Goal: Task Accomplishment & Management: Manage account settings

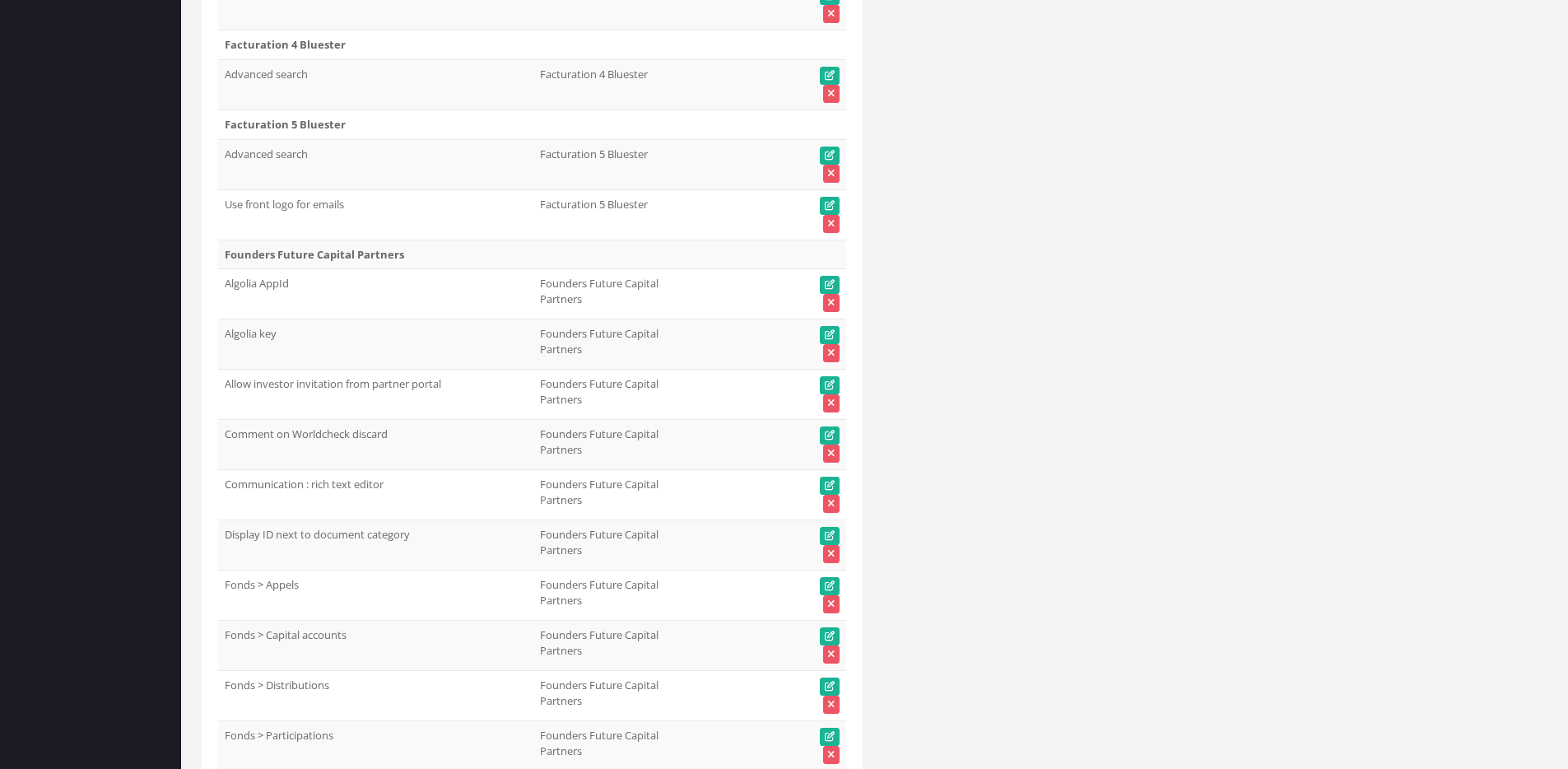
scroll to position [52688, 0]
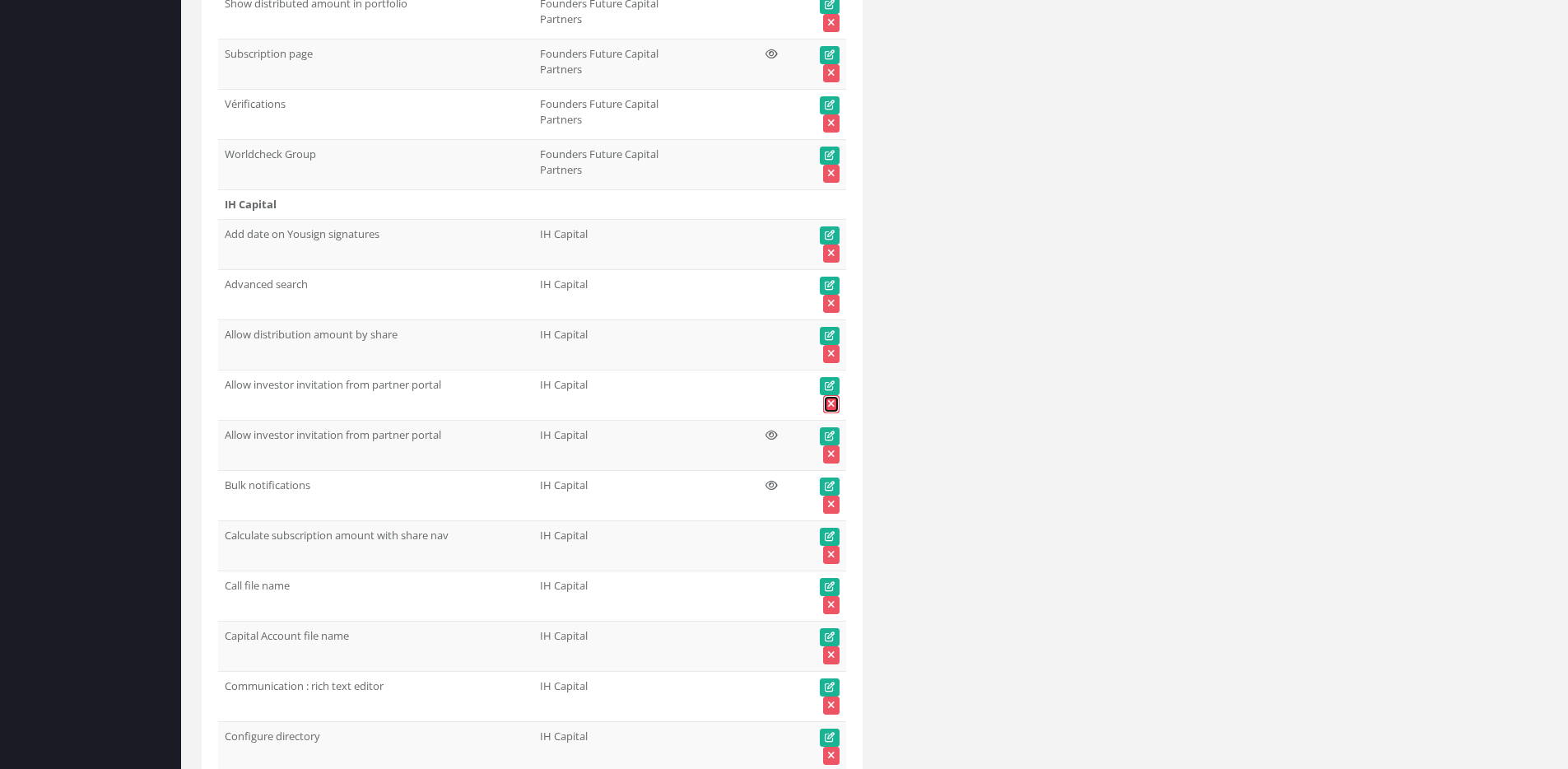
click at [833, 399] on icon at bounding box center [830, 403] width 6 height 10
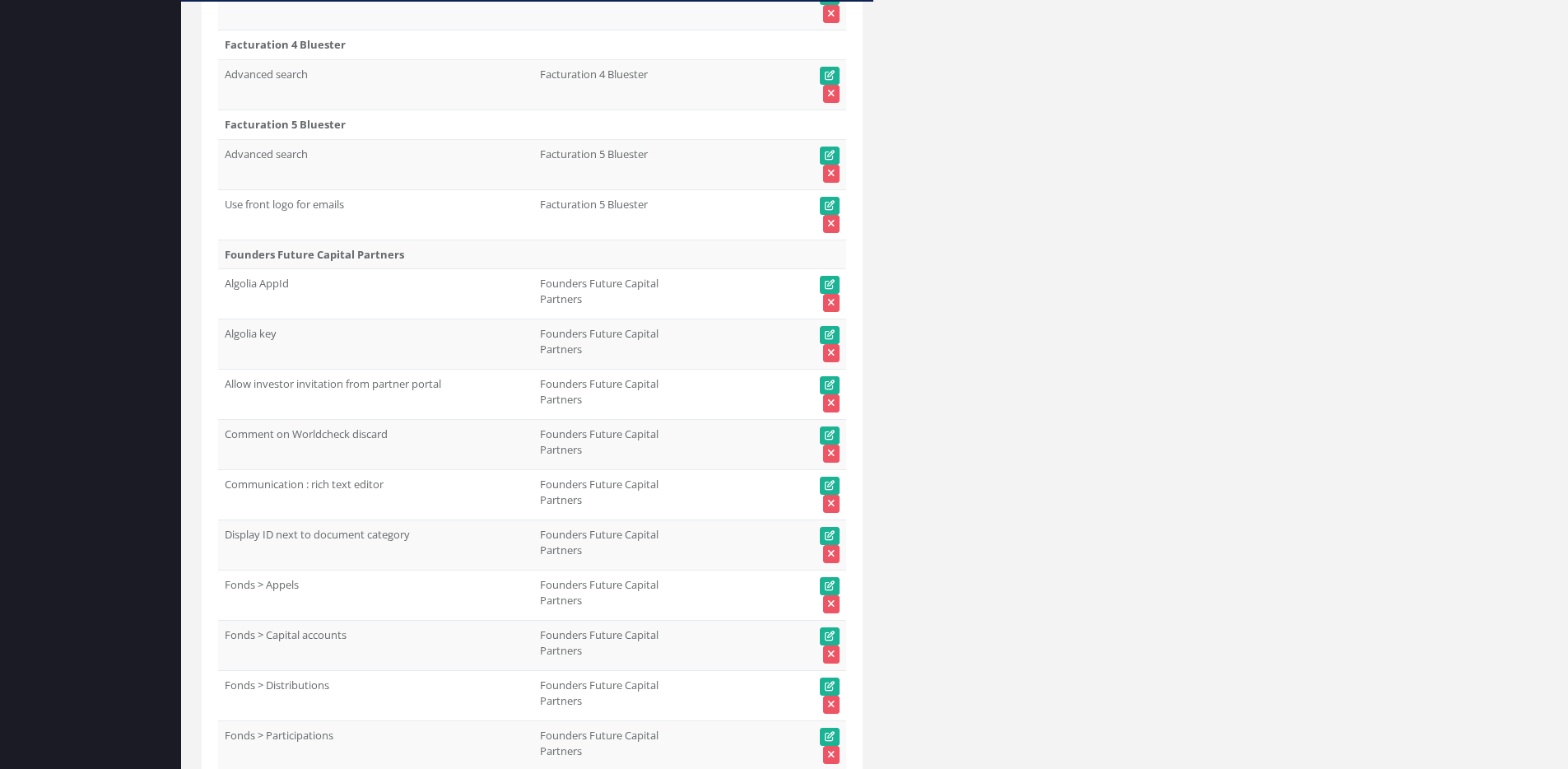
scroll to position [52688, 0]
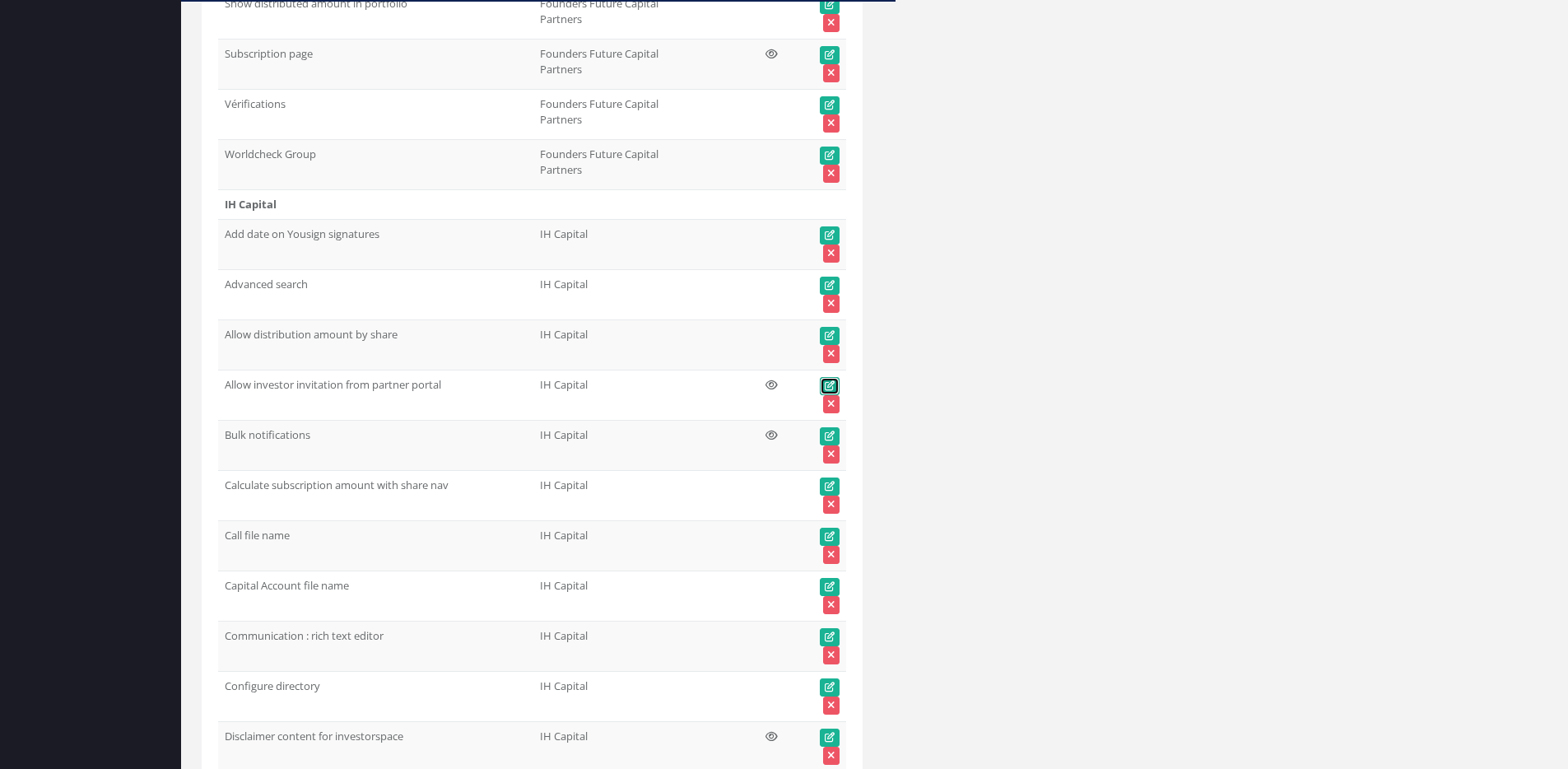
click at [833, 387] on icon at bounding box center [829, 385] width 10 height 10
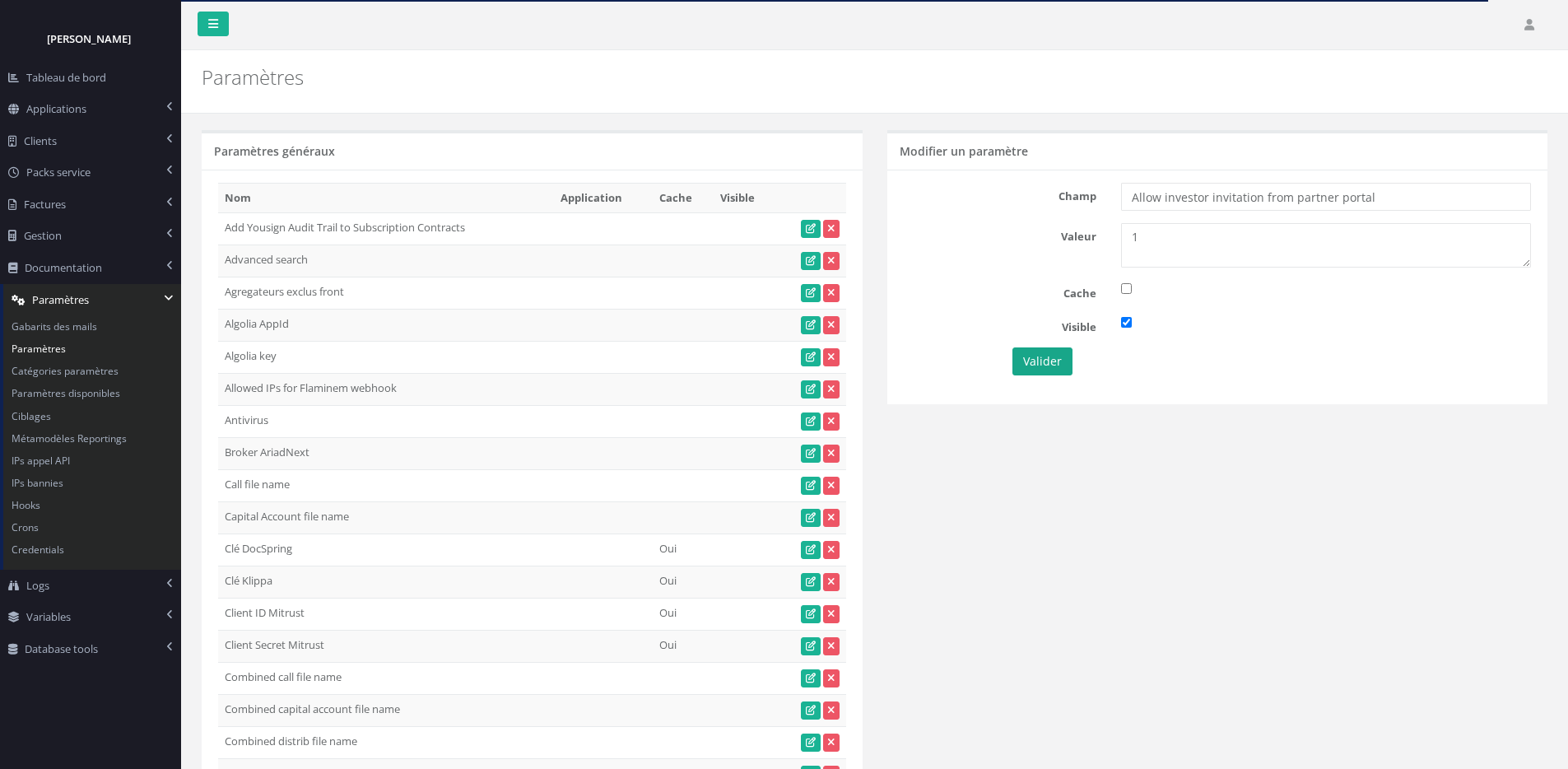
type textarea "1"
click at [1044, 362] on button "Valider" at bounding box center [1041, 360] width 60 height 28
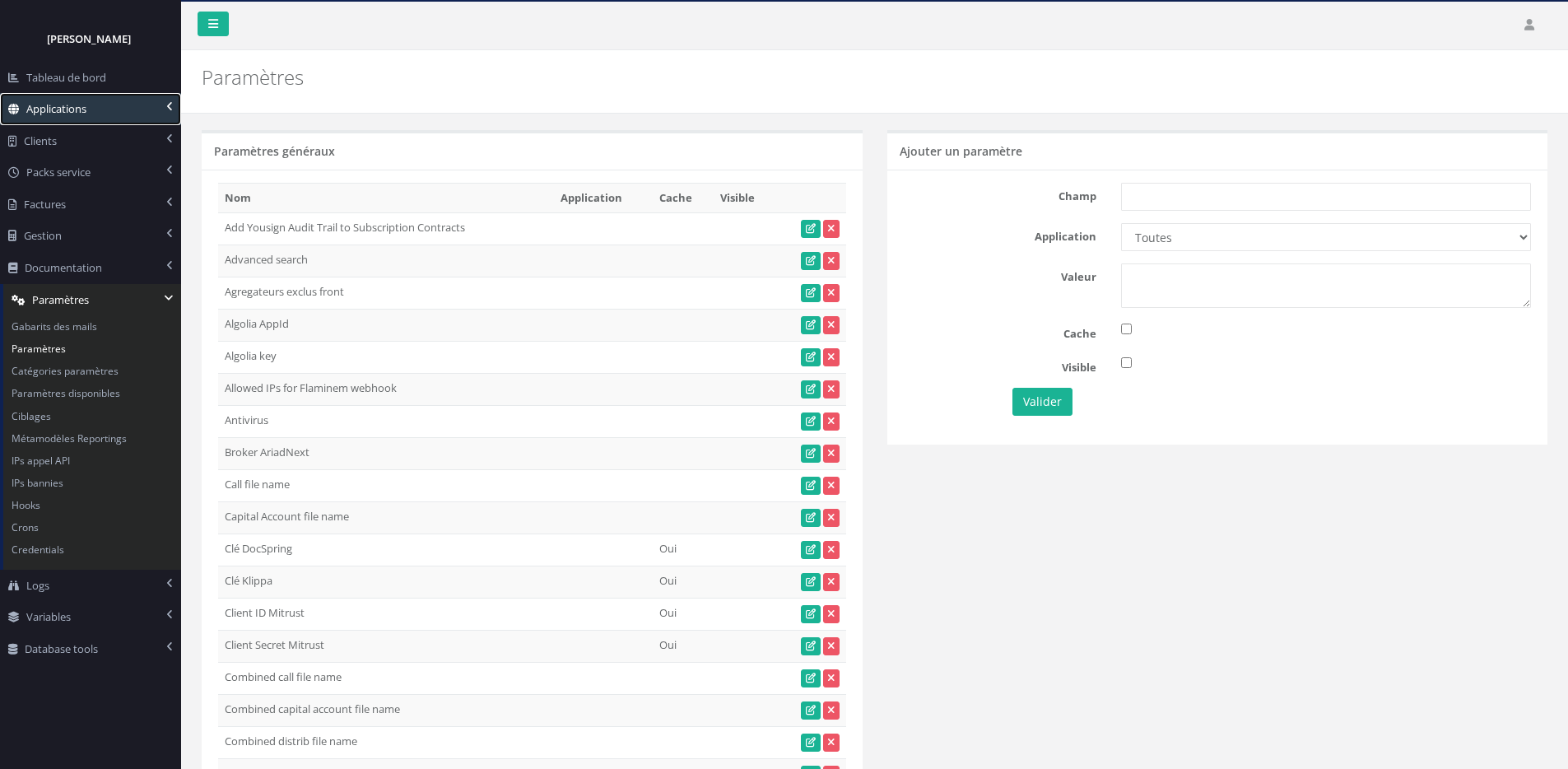
click at [113, 104] on link "Applications" at bounding box center [90, 109] width 181 height 32
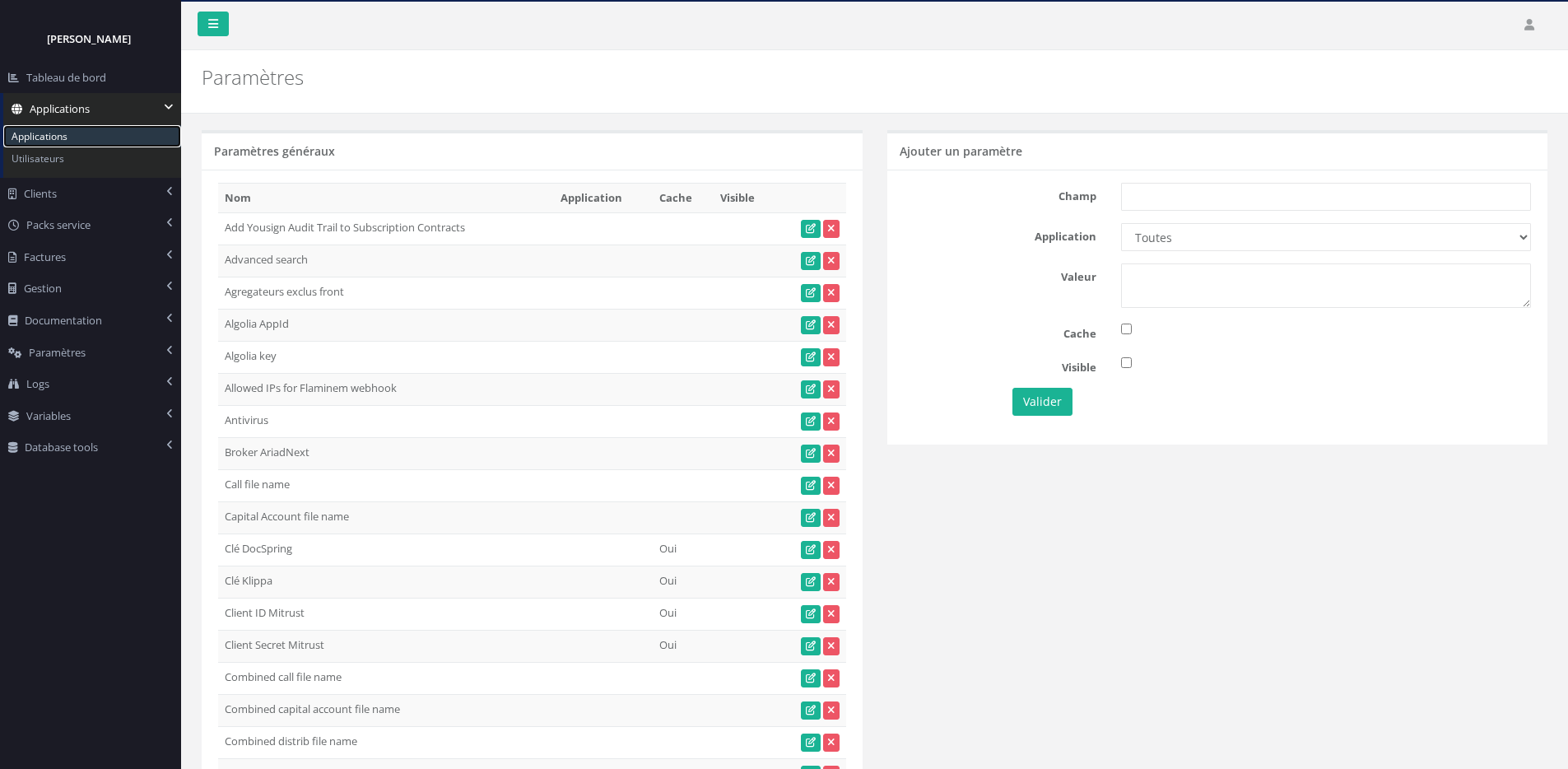
click at [109, 130] on link "Applications" at bounding box center [92, 136] width 178 height 22
